Goal: Navigation & Orientation: Find specific page/section

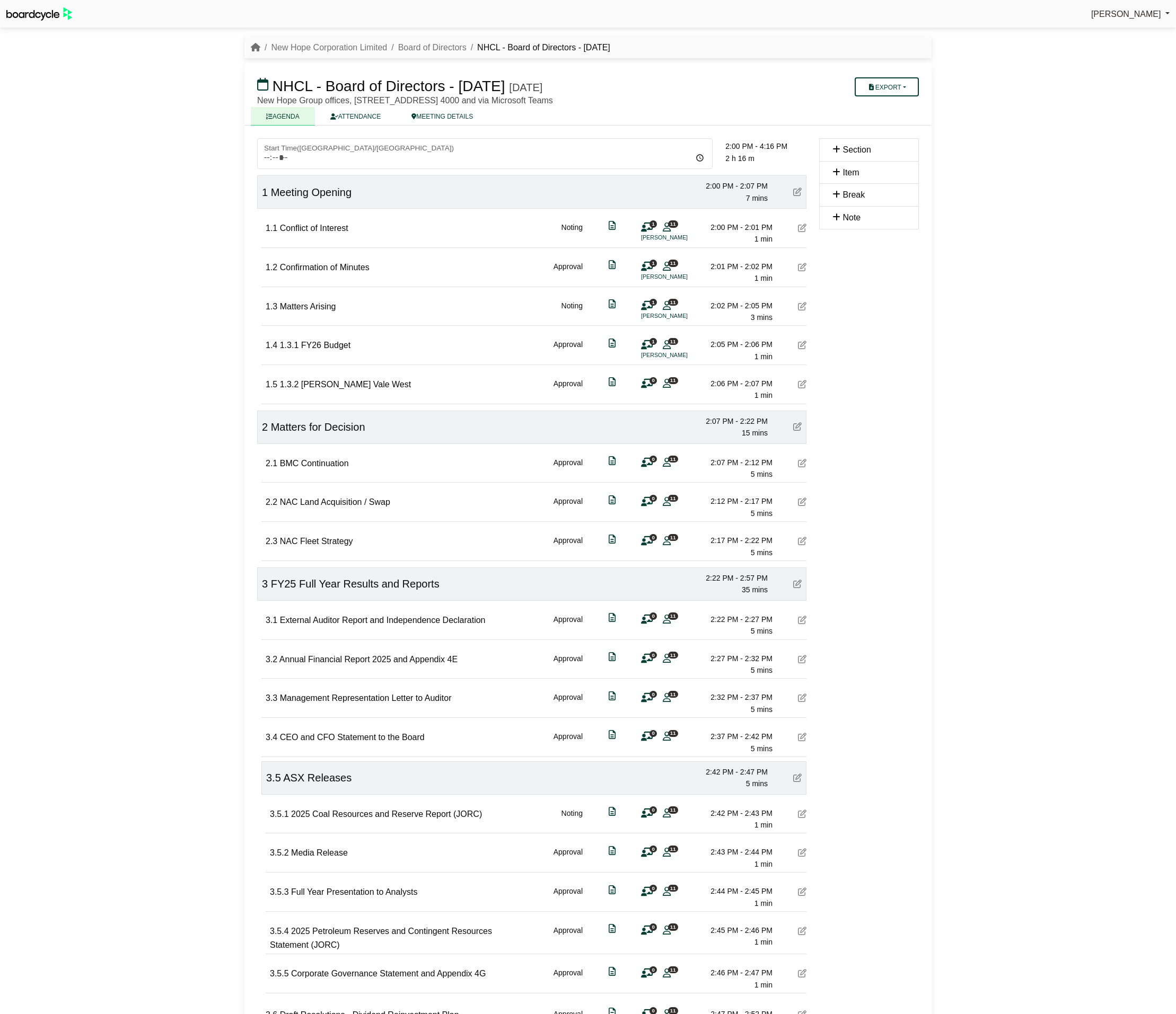
scroll to position [79, 0]
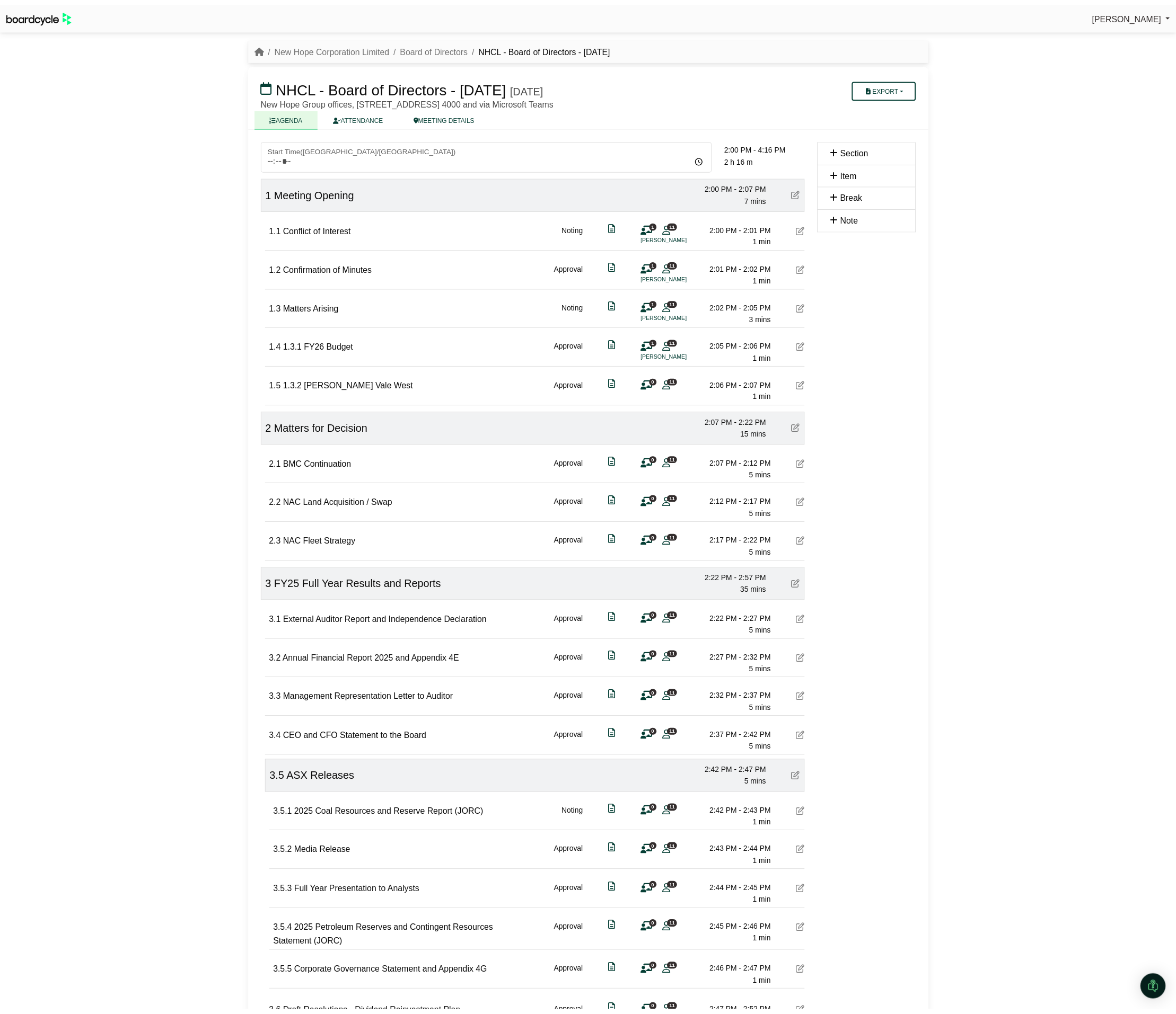
scroll to position [79, 0]
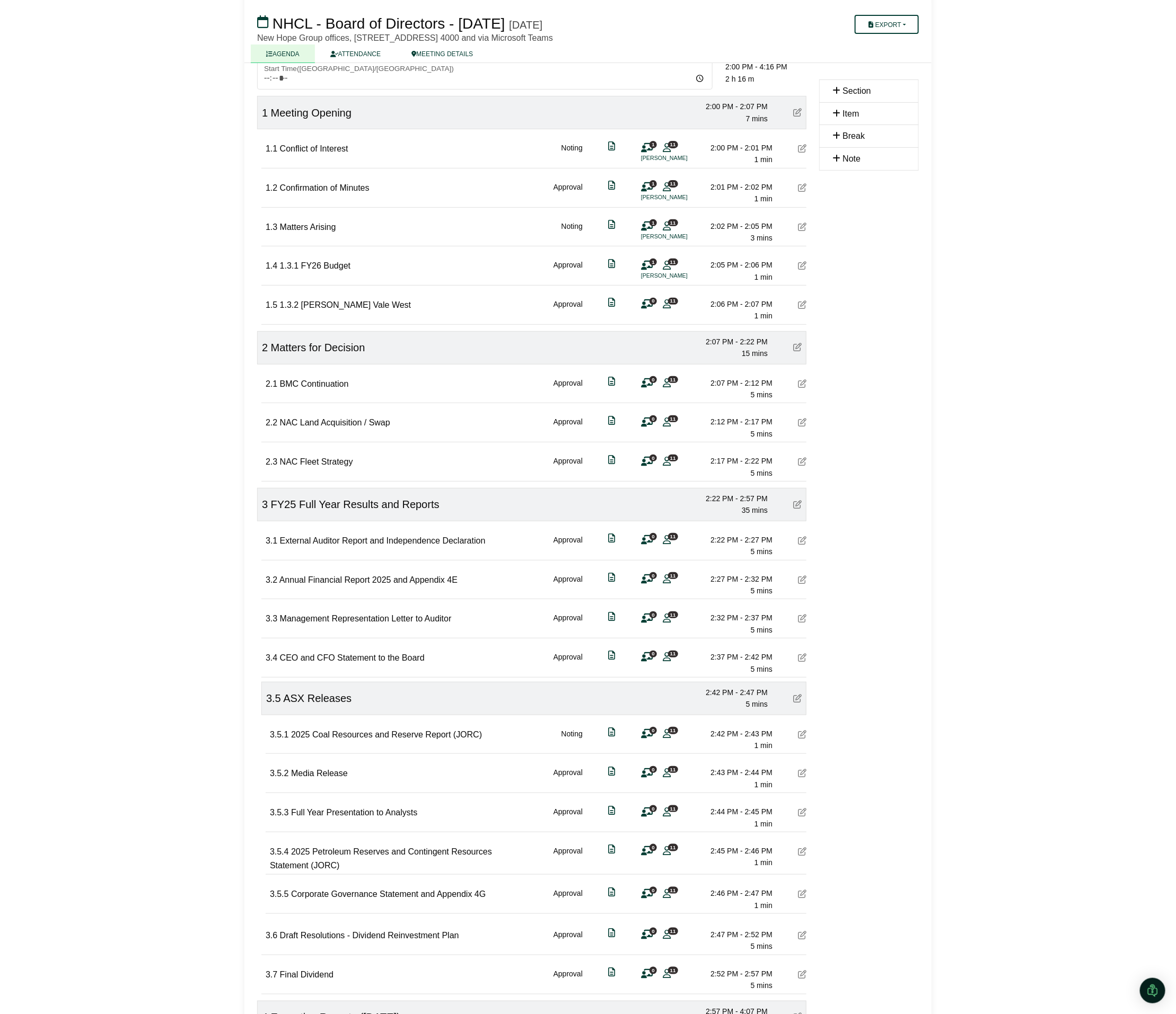
scroll to position [79, 0]
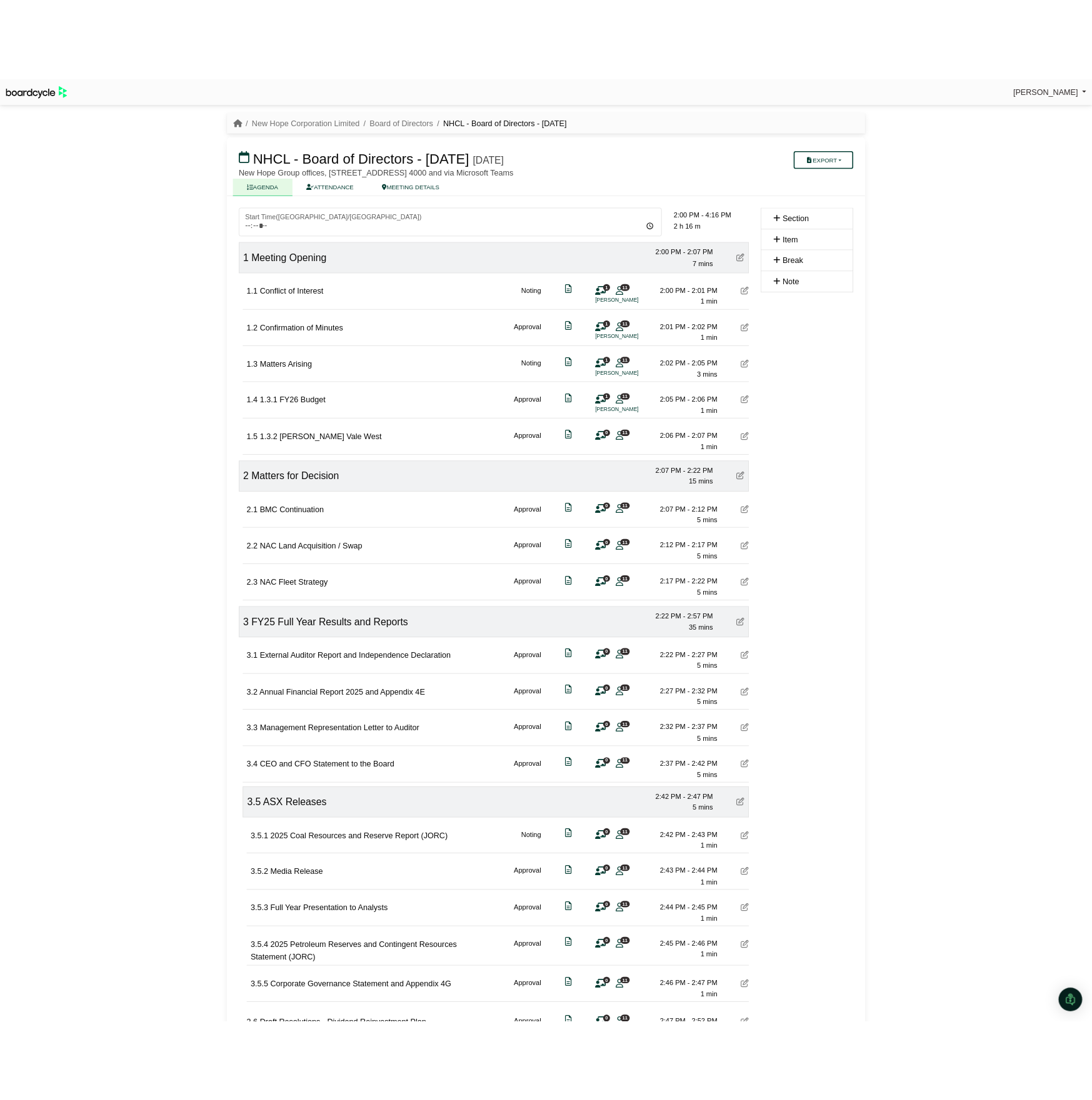
scroll to position [93, 0]
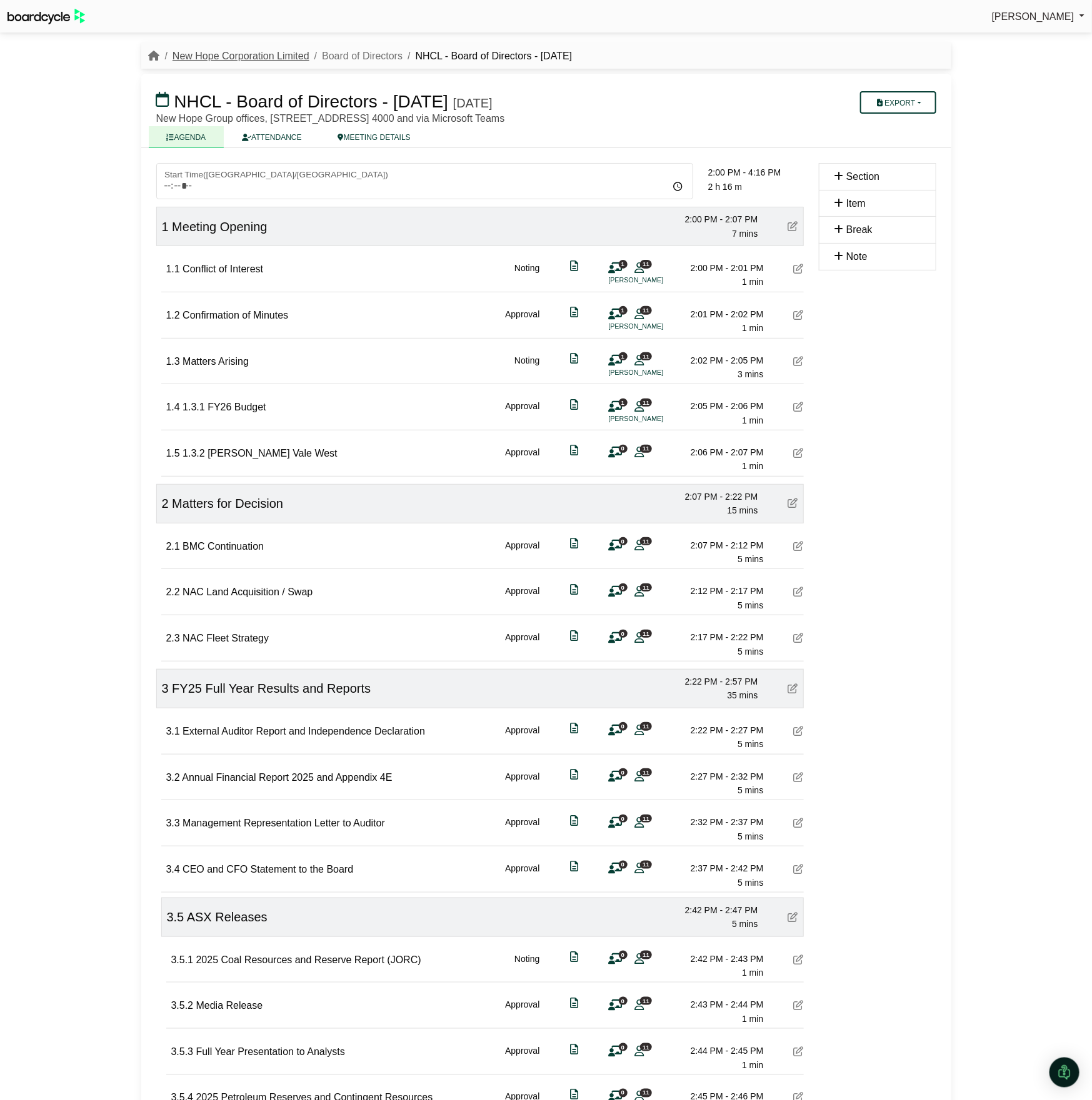
click at [248, 51] on link "New Hope Corporation Limited" at bounding box center [241, 56] width 137 height 10
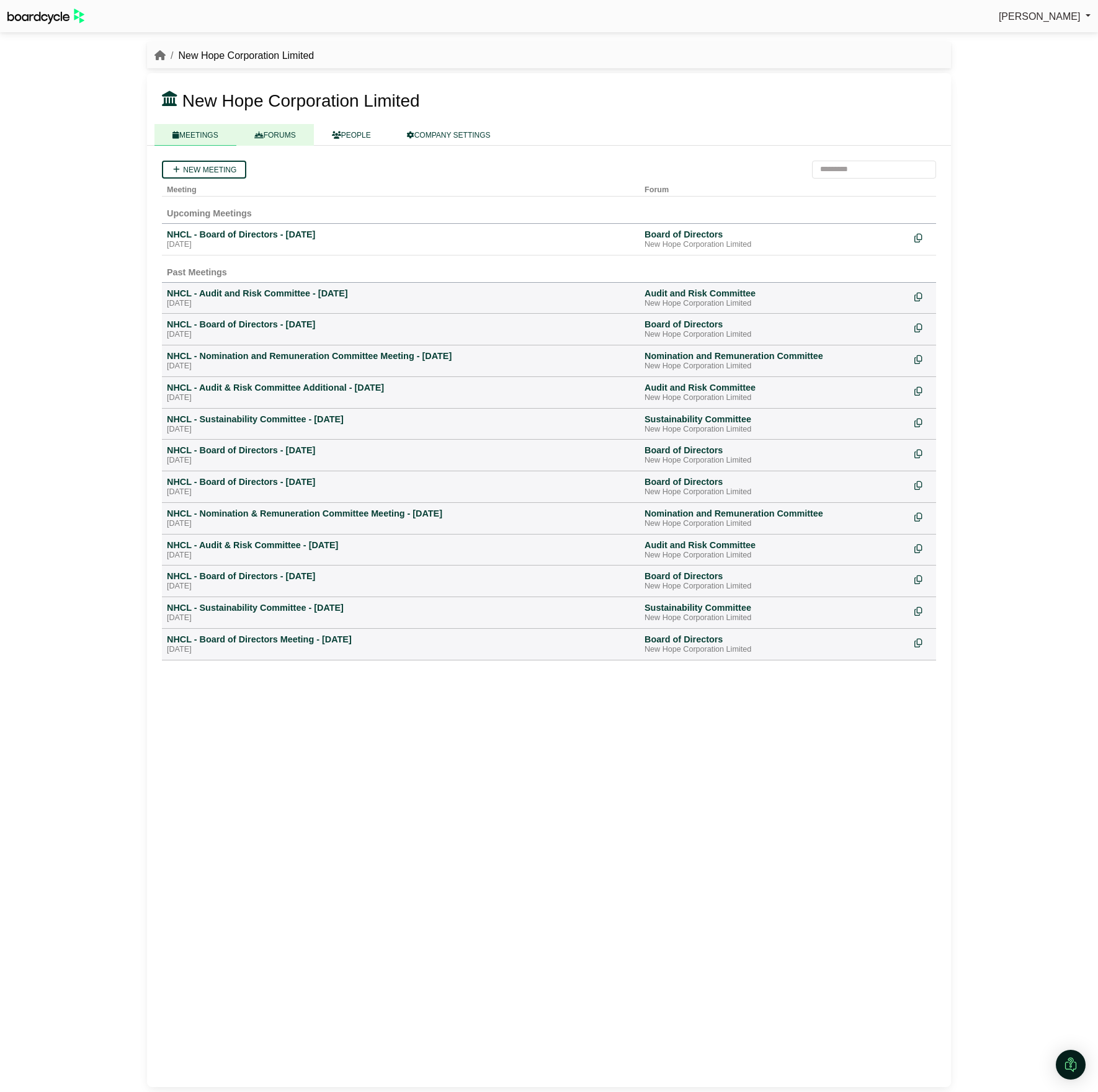
click at [270, 136] on link "FORUMS" at bounding box center [275, 135] width 77 height 22
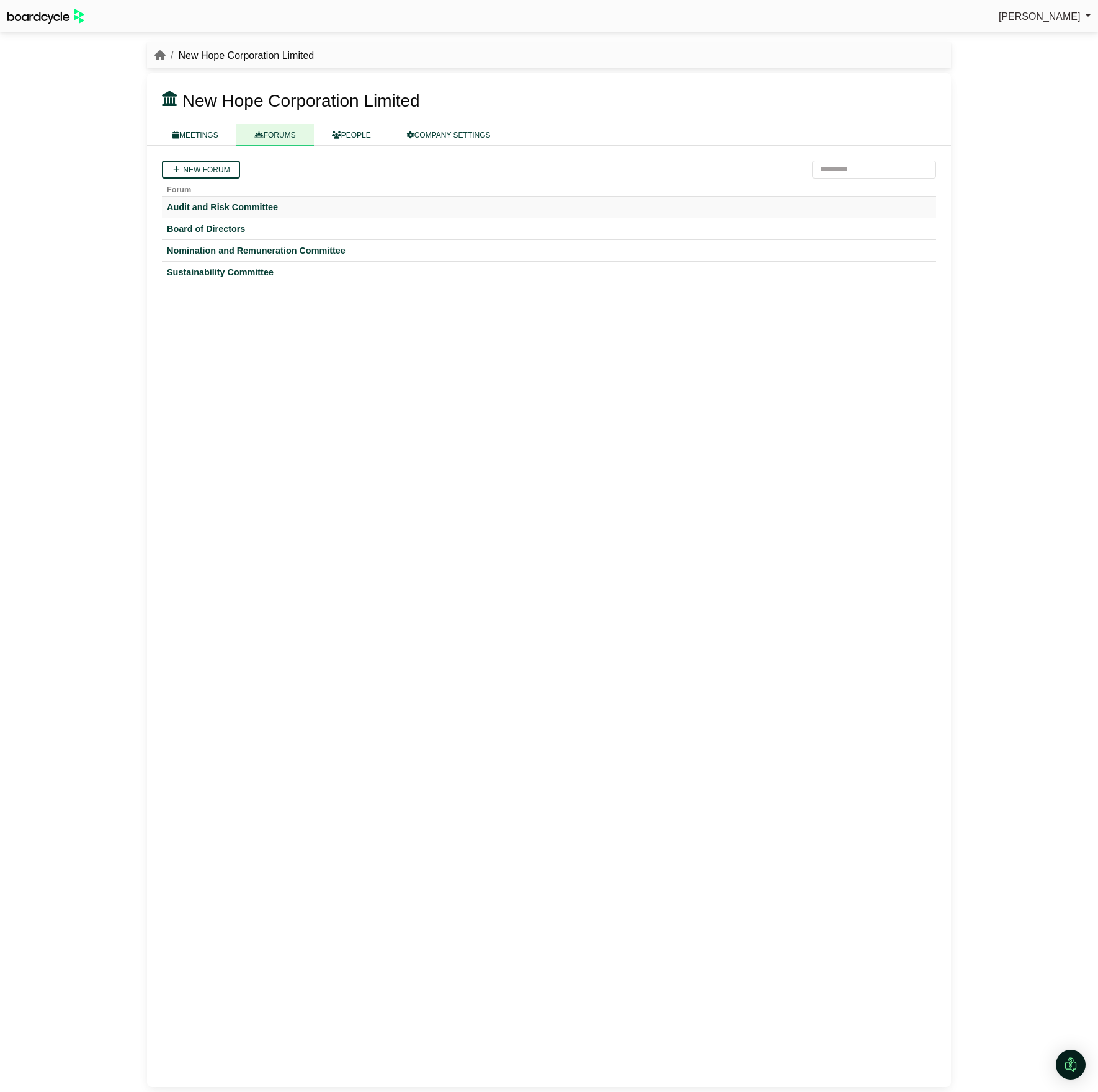
click at [255, 205] on div "Audit and Risk Committee" at bounding box center [549, 207] width 764 height 11
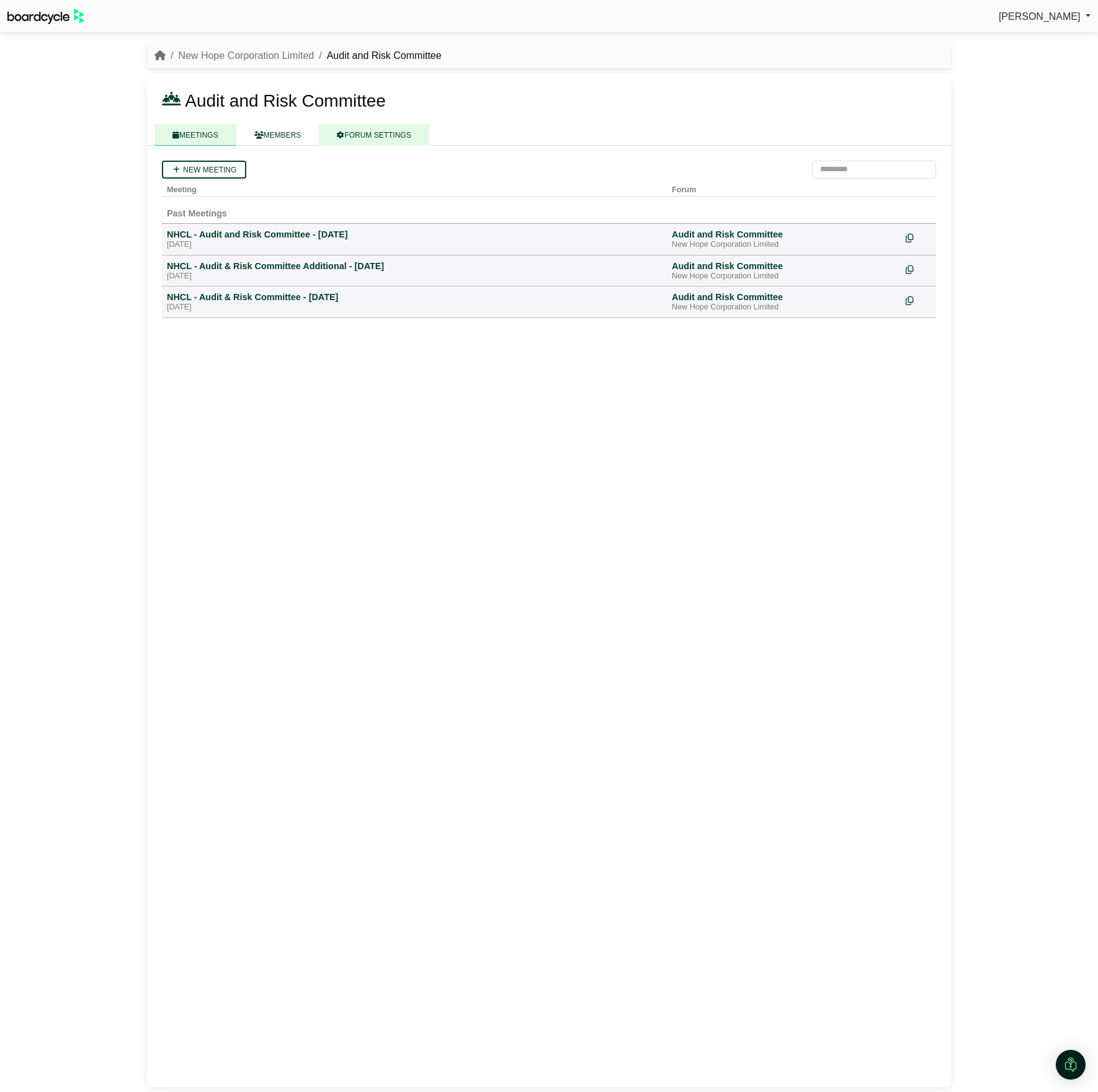
click at [376, 130] on link "FORUM SETTINGS" at bounding box center [374, 135] width 110 height 22
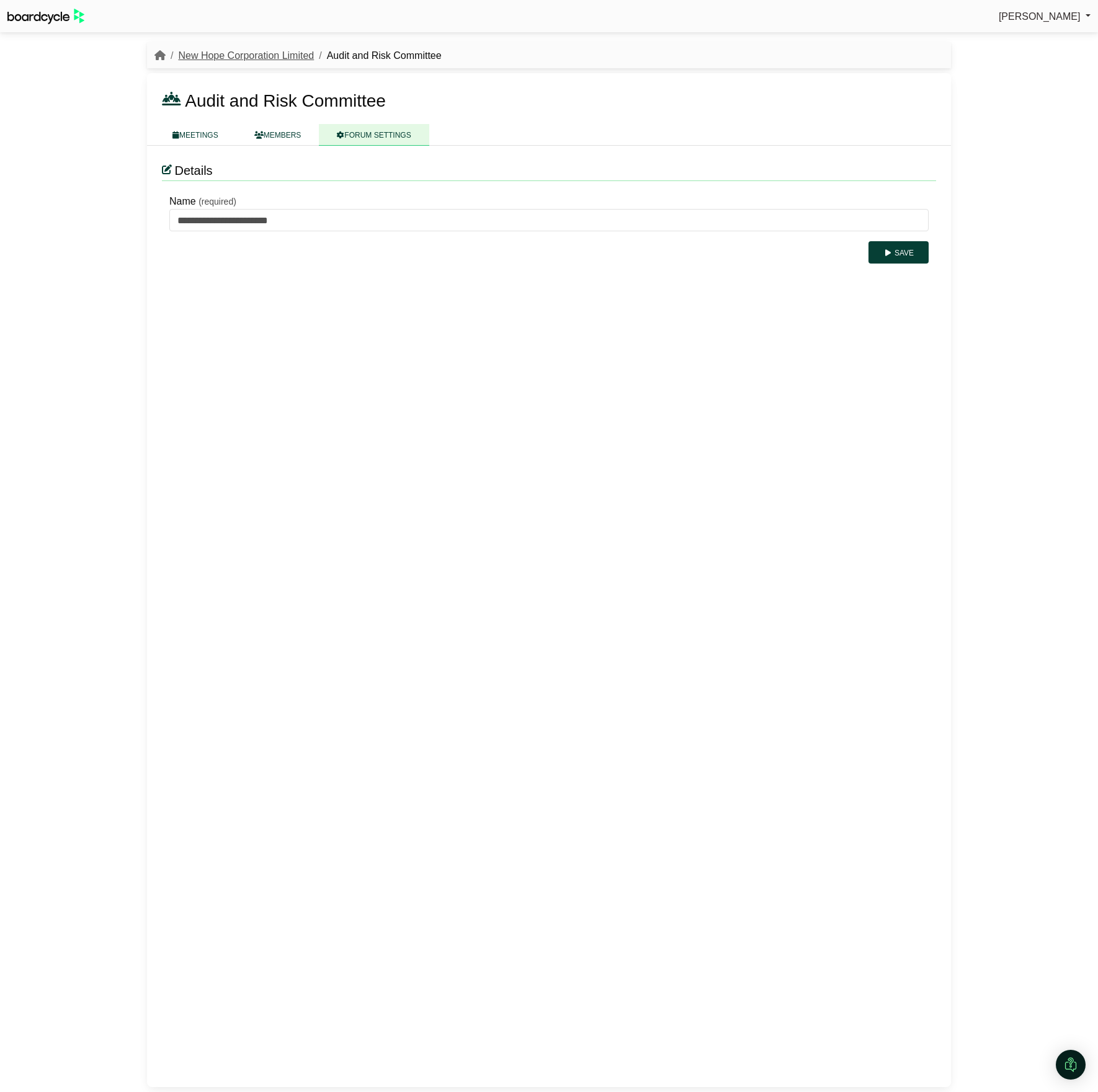
click at [203, 58] on link "New Hope Corporation Limited" at bounding box center [246, 55] width 136 height 10
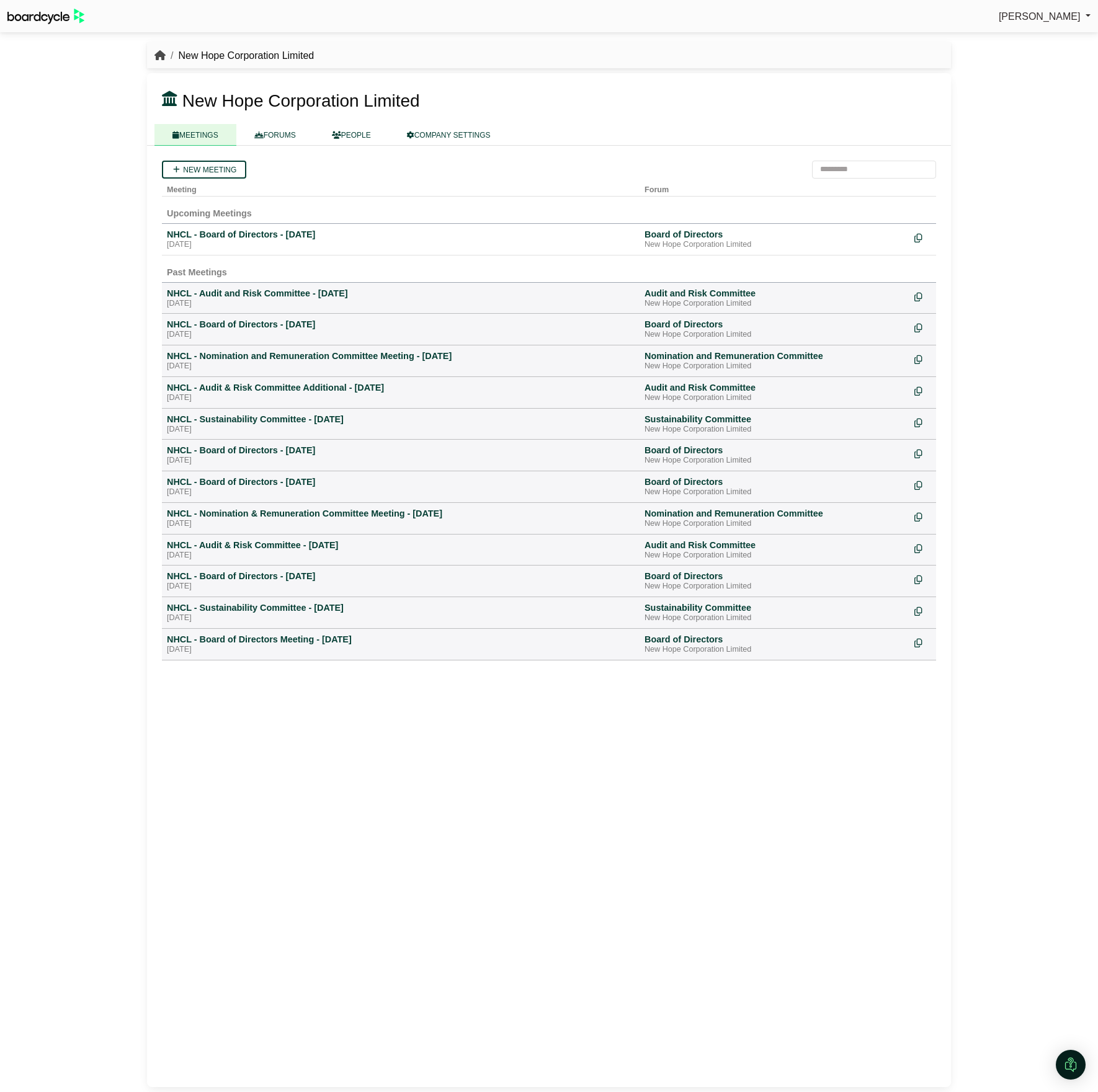
click at [164, 54] on icon "breadcrumb" at bounding box center [160, 55] width 11 height 10
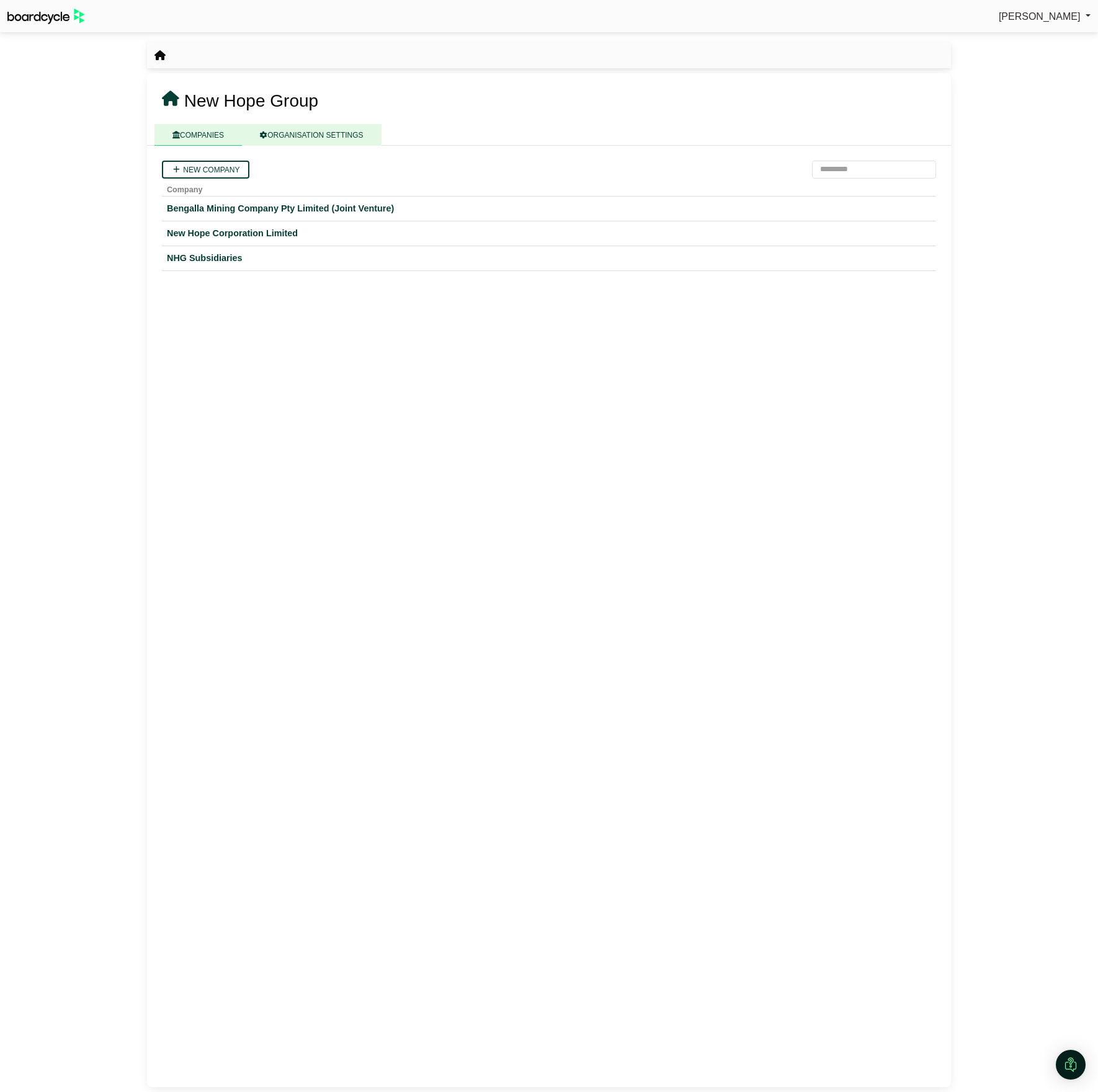
click at [302, 134] on link "ORGANISATION SETTINGS" at bounding box center [311, 135] width 139 height 22
click at [208, 133] on link "COMPANIES" at bounding box center [198, 135] width 87 height 22
click at [225, 233] on div "New Hope Corporation Limited" at bounding box center [549, 233] width 764 height 15
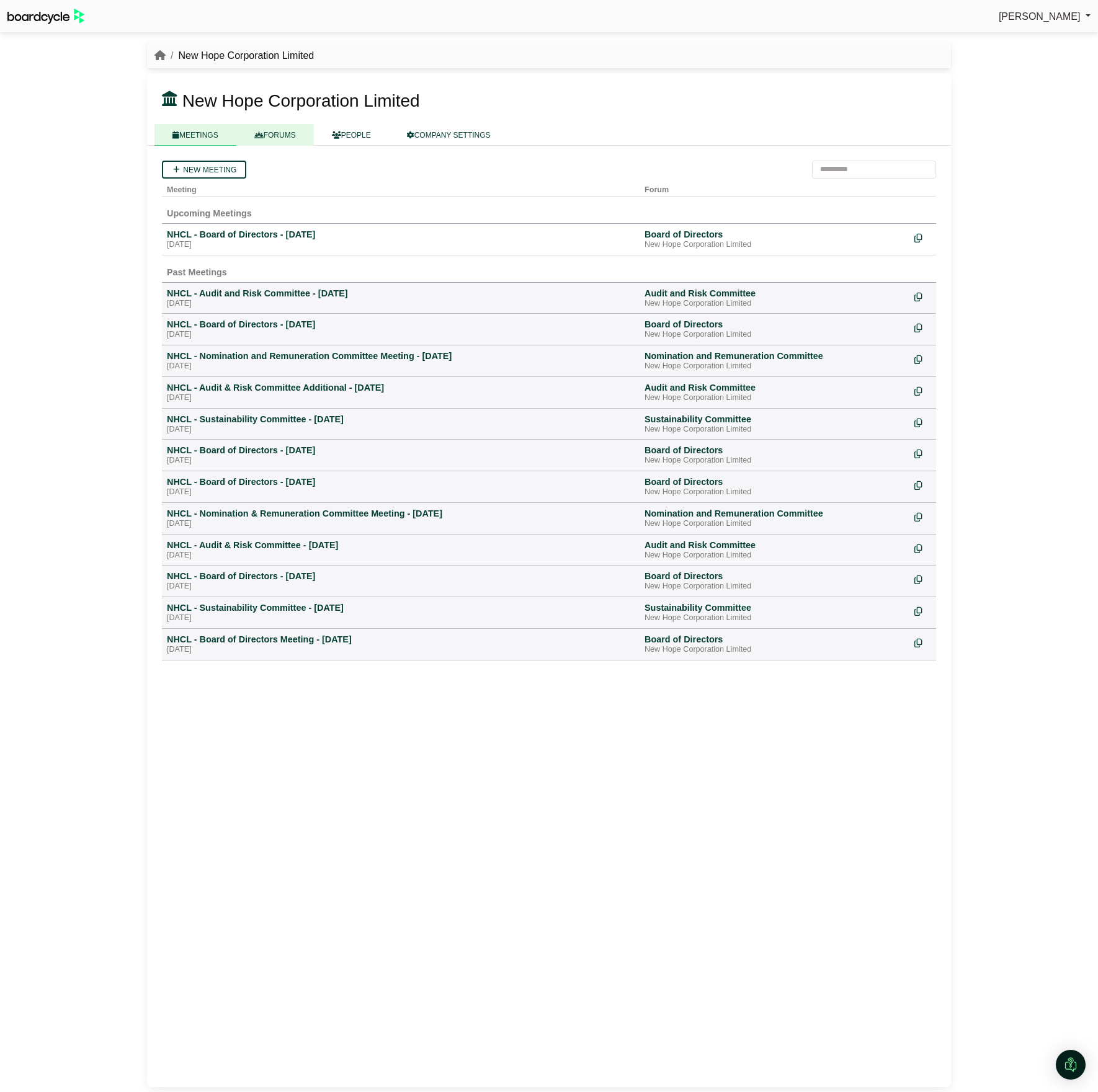
click at [274, 132] on link "FORUMS" at bounding box center [275, 135] width 77 height 22
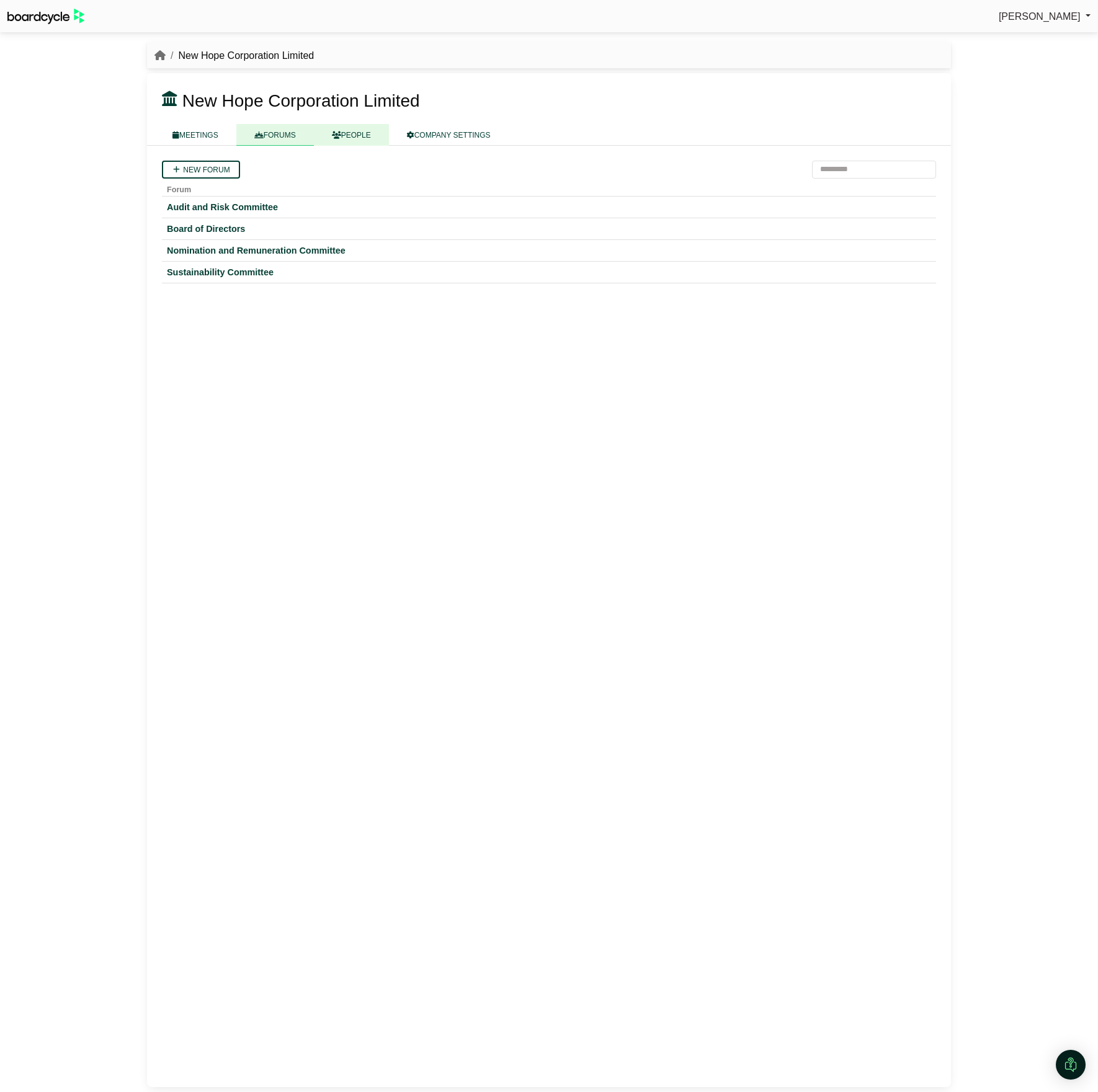
click at [364, 136] on link "PEOPLE" at bounding box center [352, 135] width 75 height 22
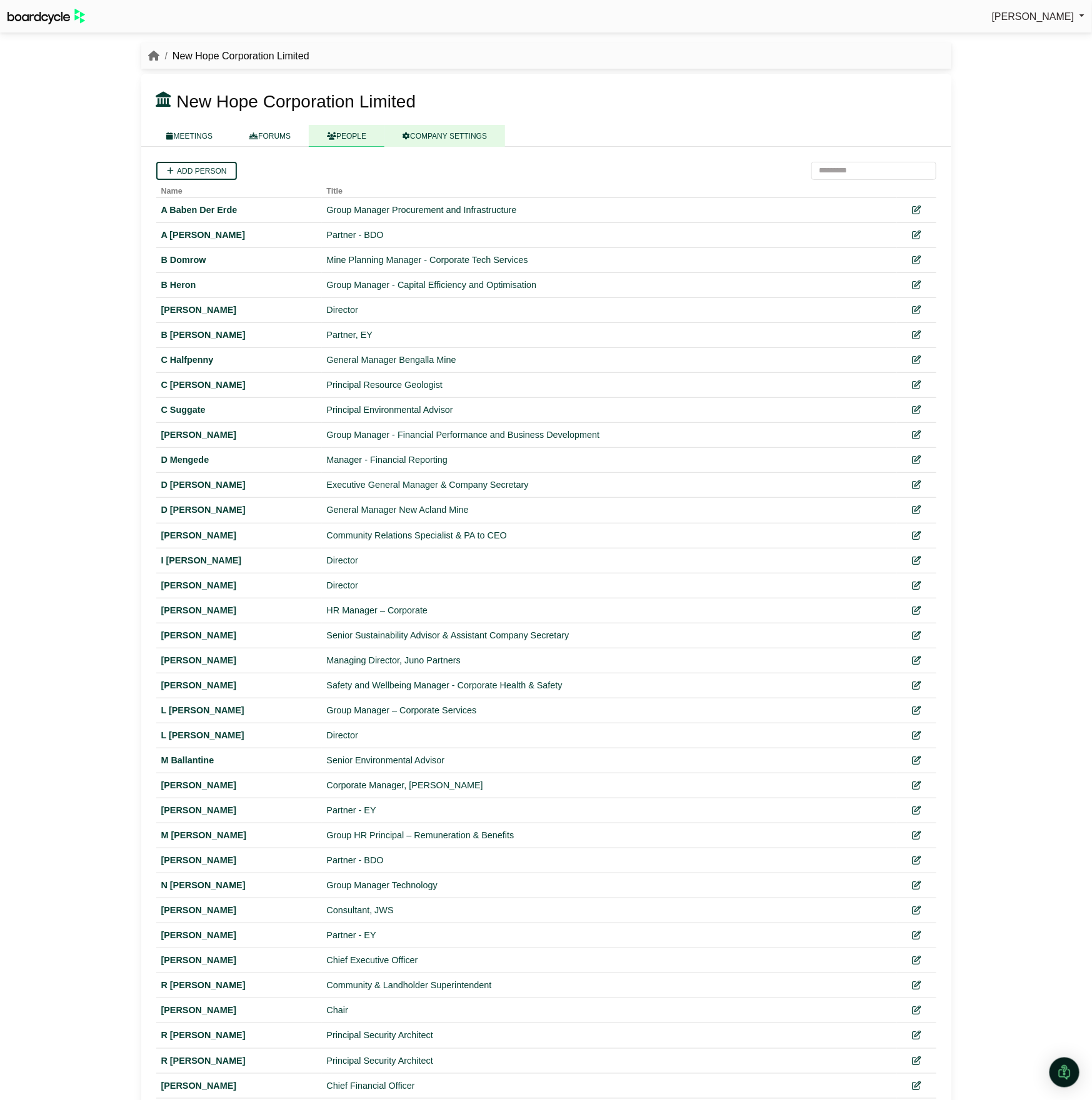
click at [432, 135] on link "COMPANY SETTINGS" at bounding box center [444, 136] width 120 height 22
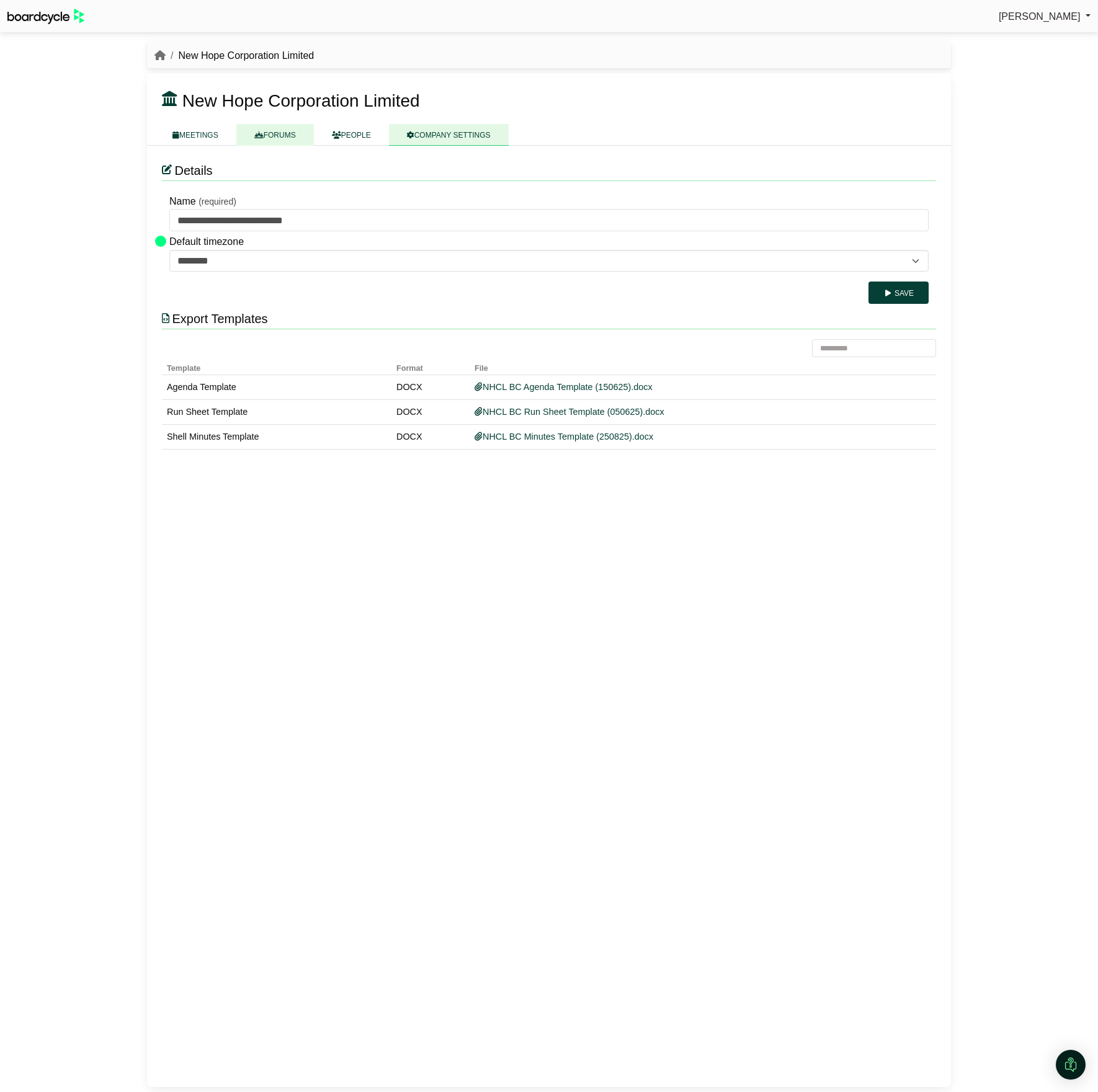
click at [261, 133] on icon at bounding box center [259, 135] width 9 height 7
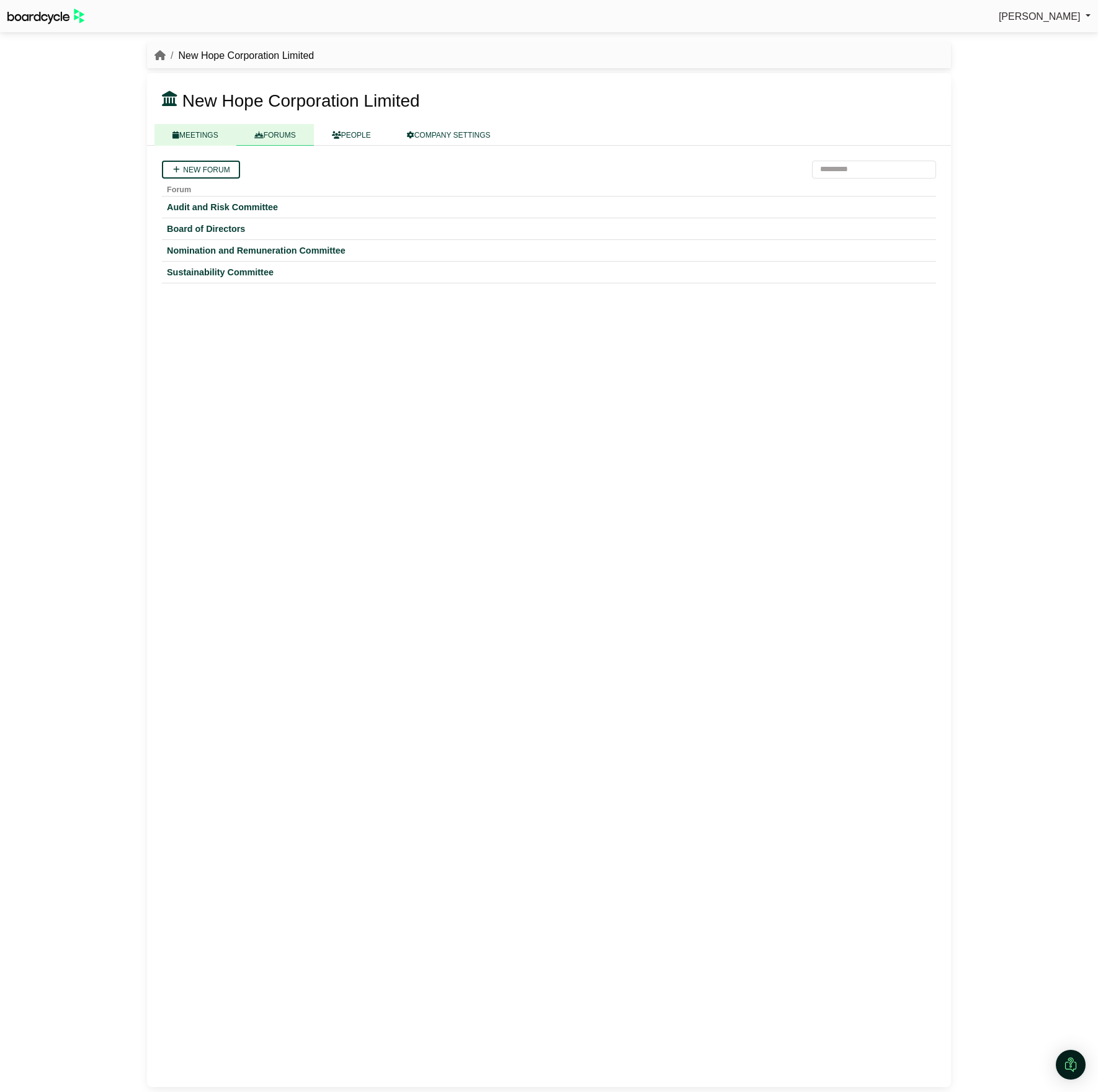
drag, startPoint x: 0, startPoint y: 0, endPoint x: 185, endPoint y: 130, distance: 226.1
click at [185, 130] on link "MEETINGS" at bounding box center [195, 135] width 82 height 22
